Goal: Task Accomplishment & Management: Manage account settings

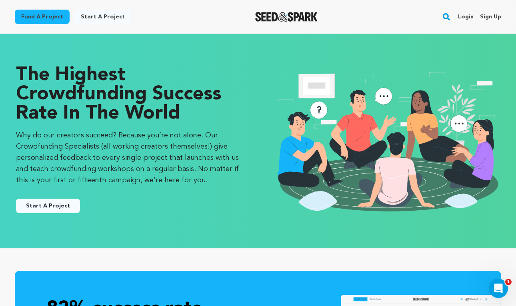
click at [465, 14] on link "Login" at bounding box center [466, 16] width 16 height 13
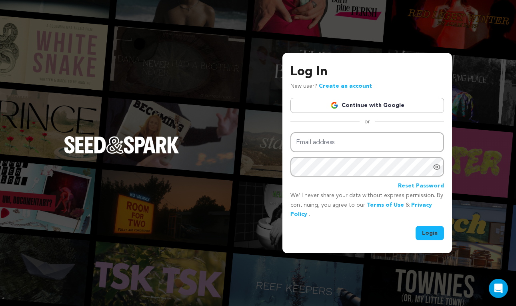
click at [362, 102] on link "Continue with Google" at bounding box center [367, 105] width 154 height 15
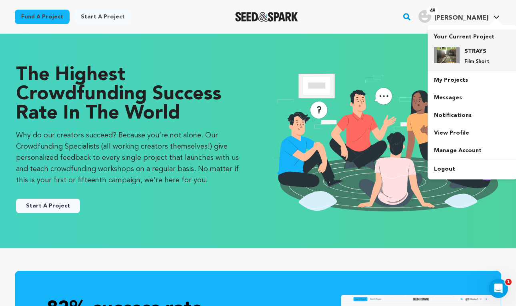
click at [457, 40] on p "Your Current Project" at bounding box center [472, 35] width 77 height 11
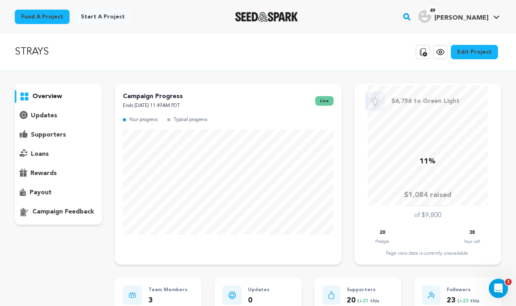
click at [45, 97] on p "overview" at bounding box center [47, 97] width 30 height 10
click at [36, 52] on p "STRAYS" at bounding box center [32, 52] width 34 height 14
click at [444, 53] on icon at bounding box center [440, 52] width 10 height 10
